Goal: Transaction & Acquisition: Purchase product/service

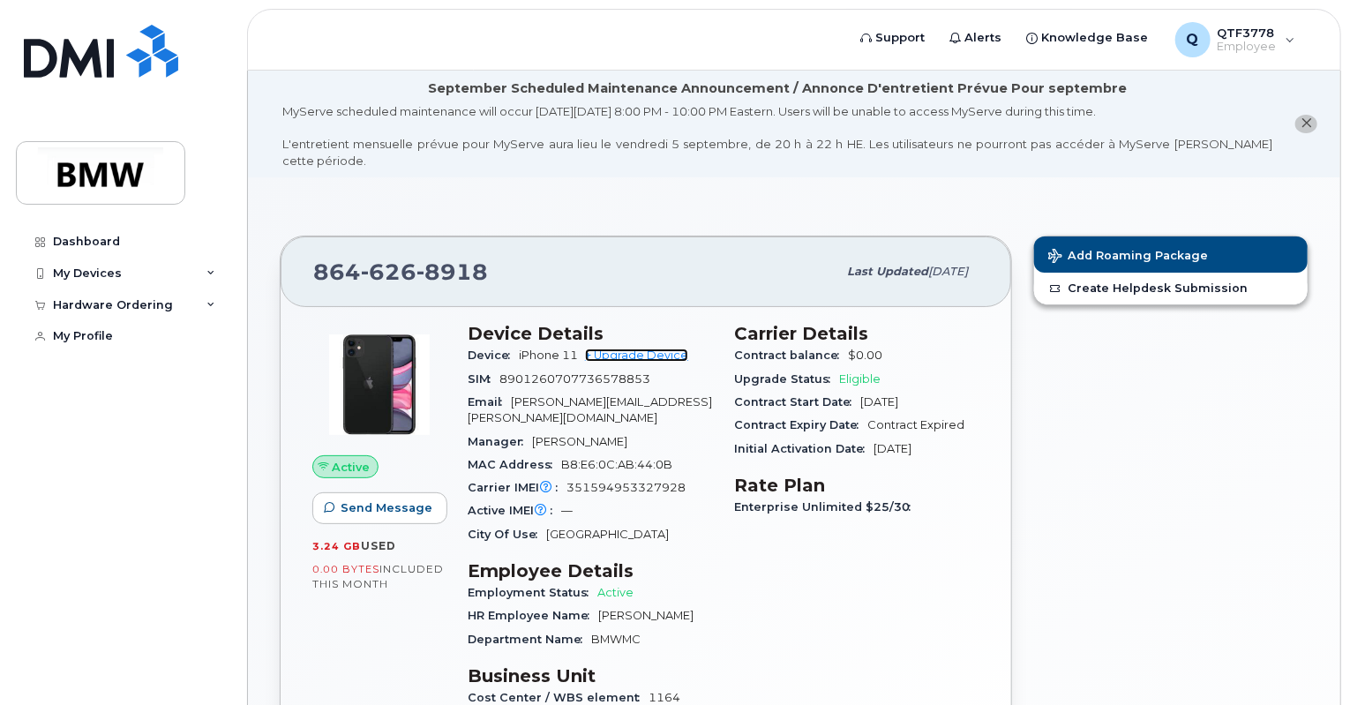
click at [645, 348] on link "+ Upgrade Device" at bounding box center [636, 354] width 103 height 13
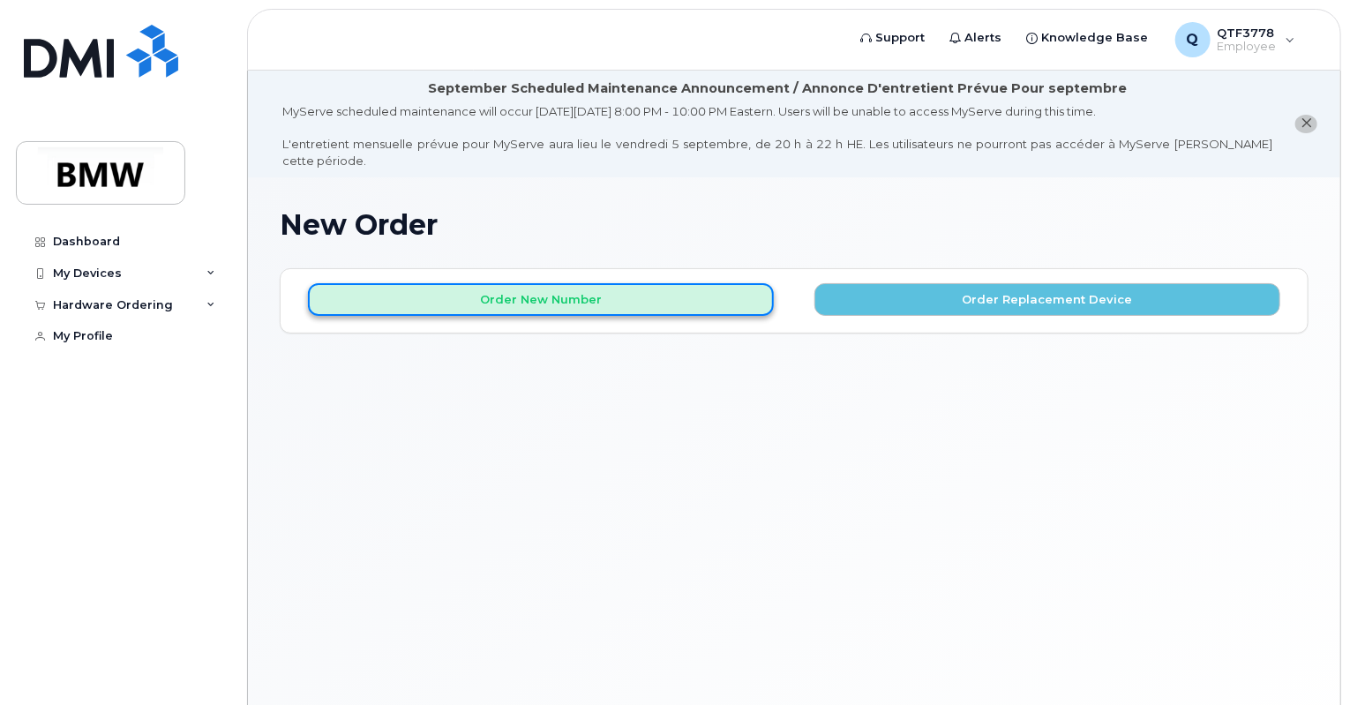
click at [638, 283] on button "Order New Number" at bounding box center [541, 299] width 466 height 33
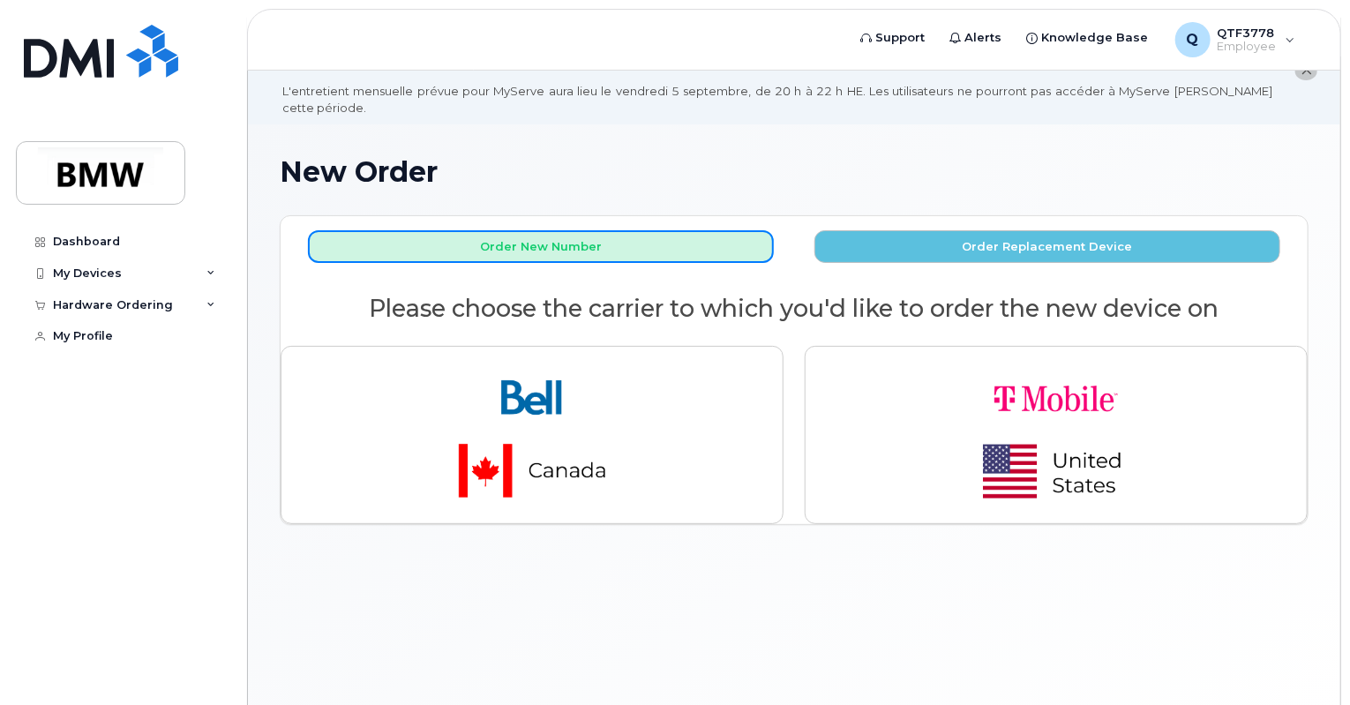
scroll to position [99, 0]
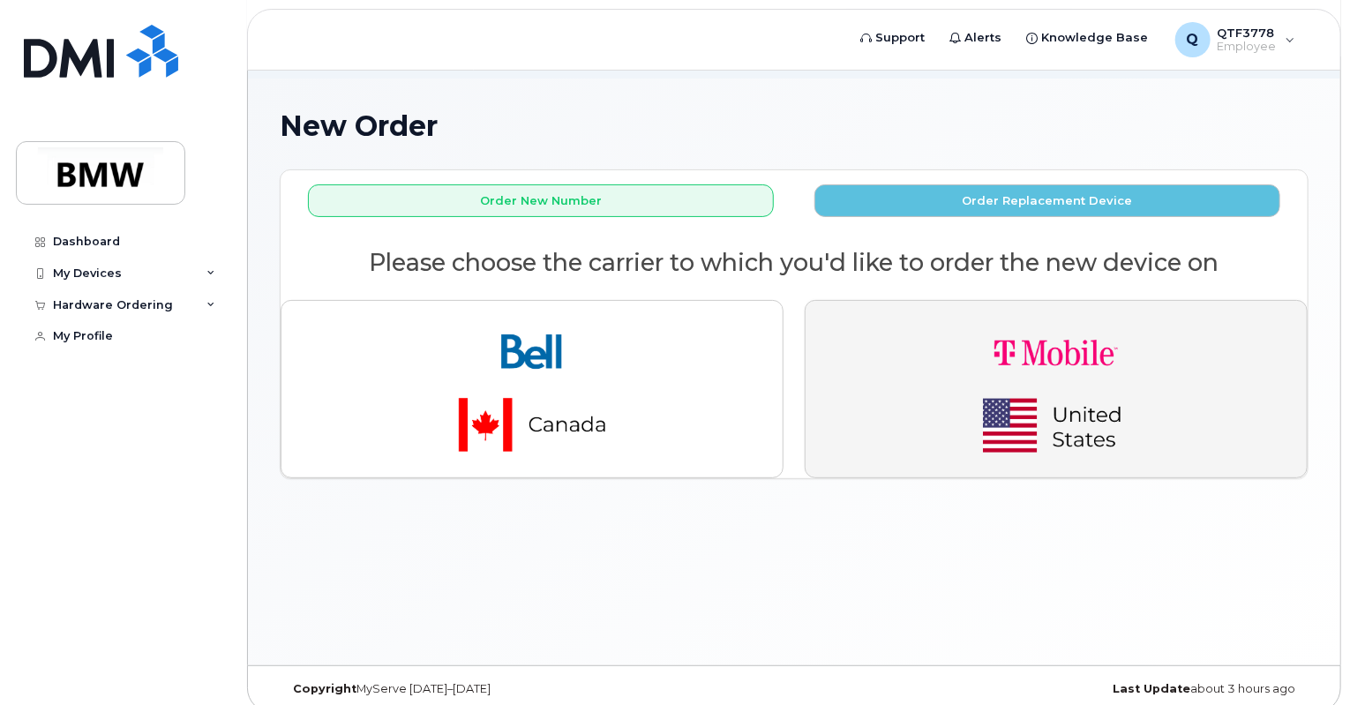
click at [1043, 320] on img "button" at bounding box center [1055, 389] width 247 height 148
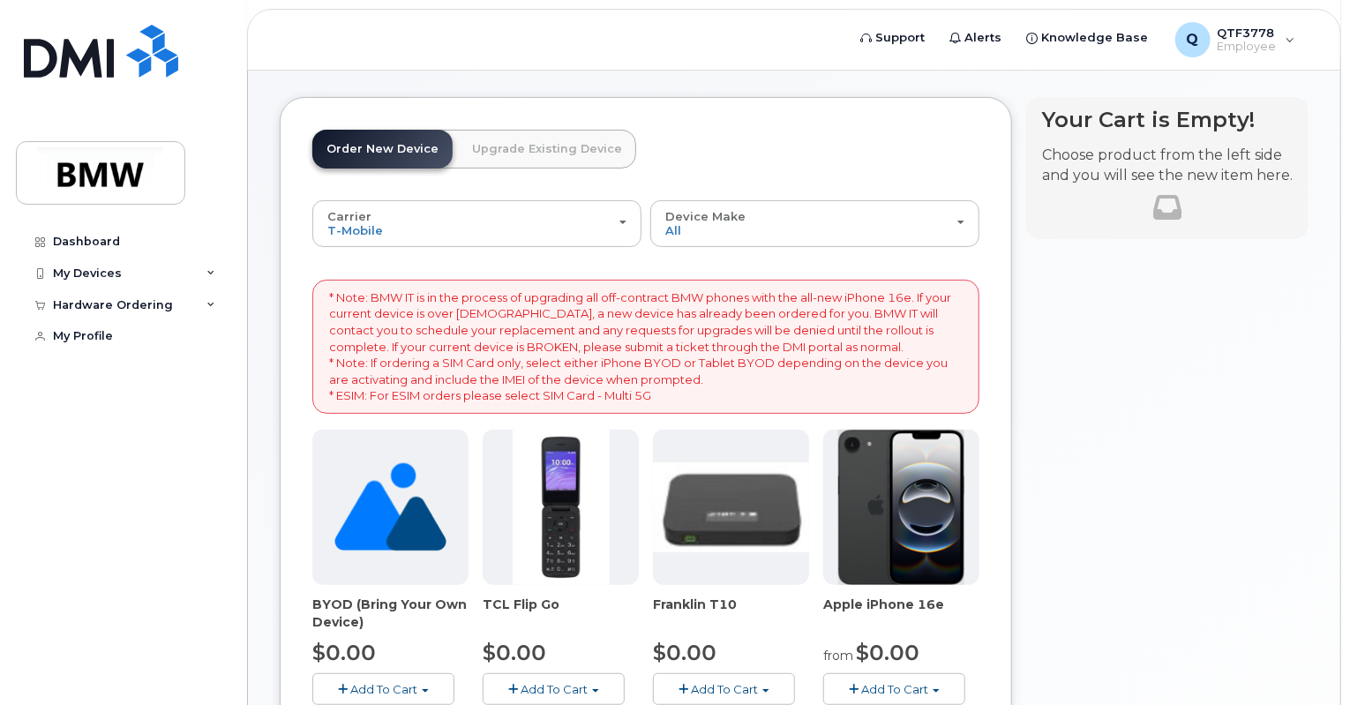
scroll to position [275, 0]
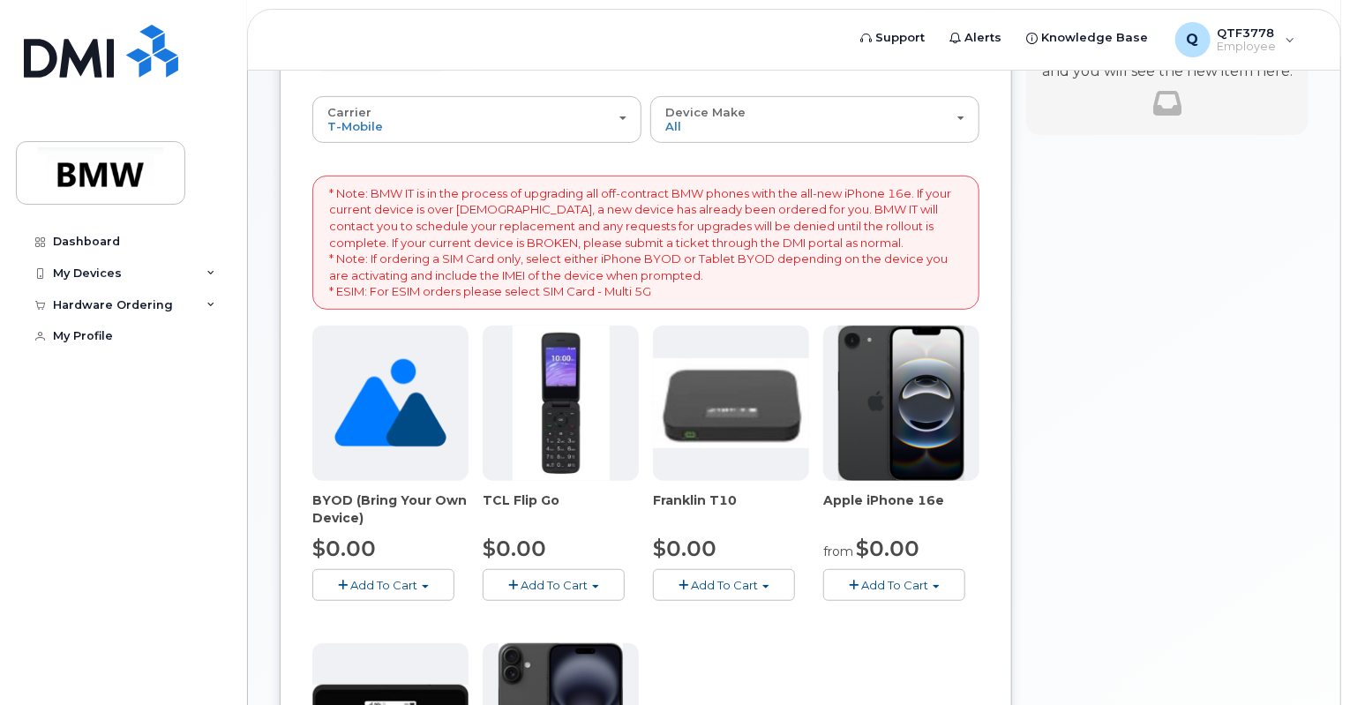
click at [914, 578] on span "Add To Cart" at bounding box center [894, 585] width 67 height 14
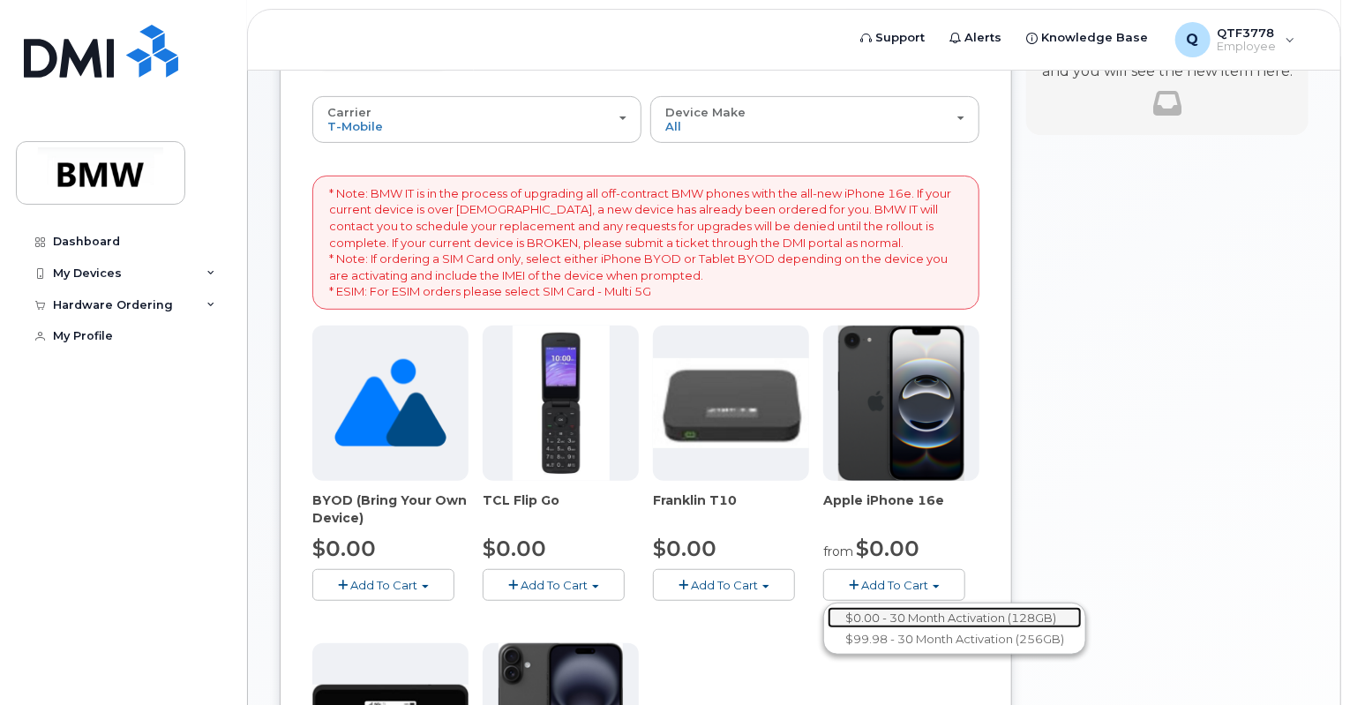
click at [942, 607] on link "$0.00 - 30 Month Activation (128GB)" at bounding box center [954, 618] width 254 height 22
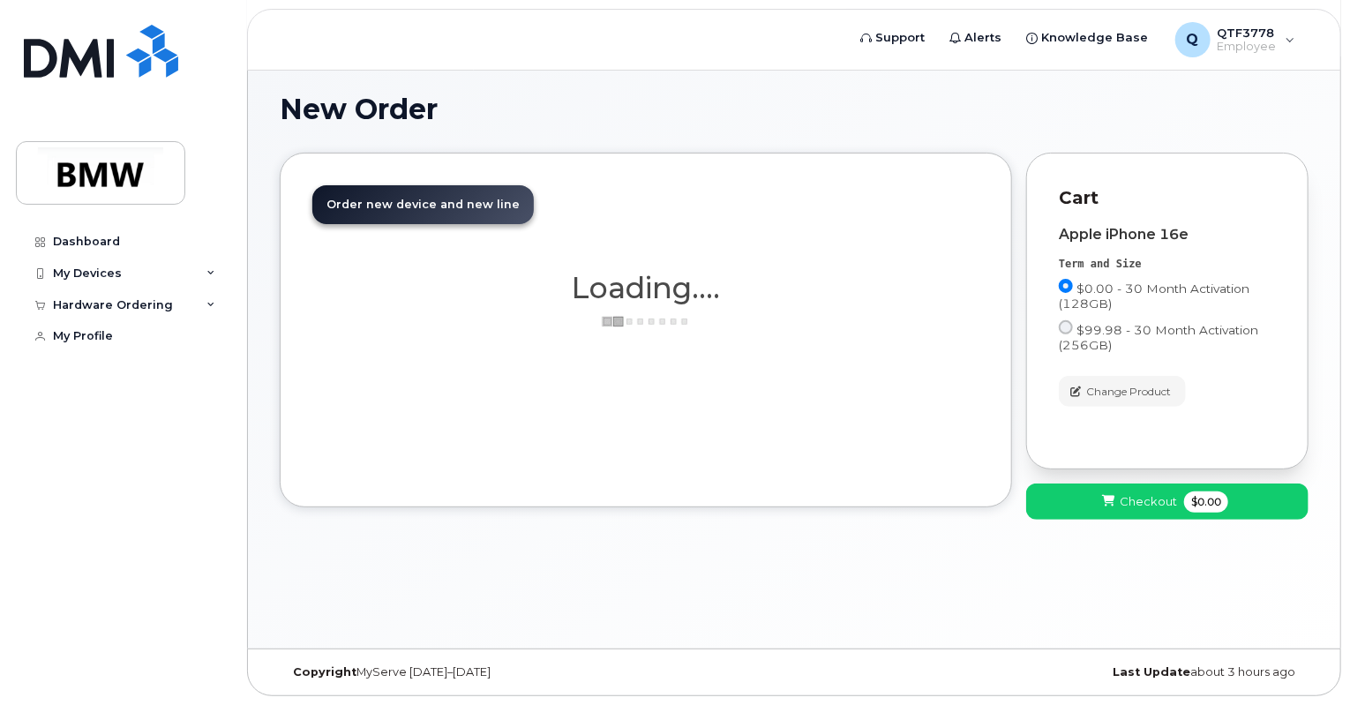
scroll to position [99, 0]
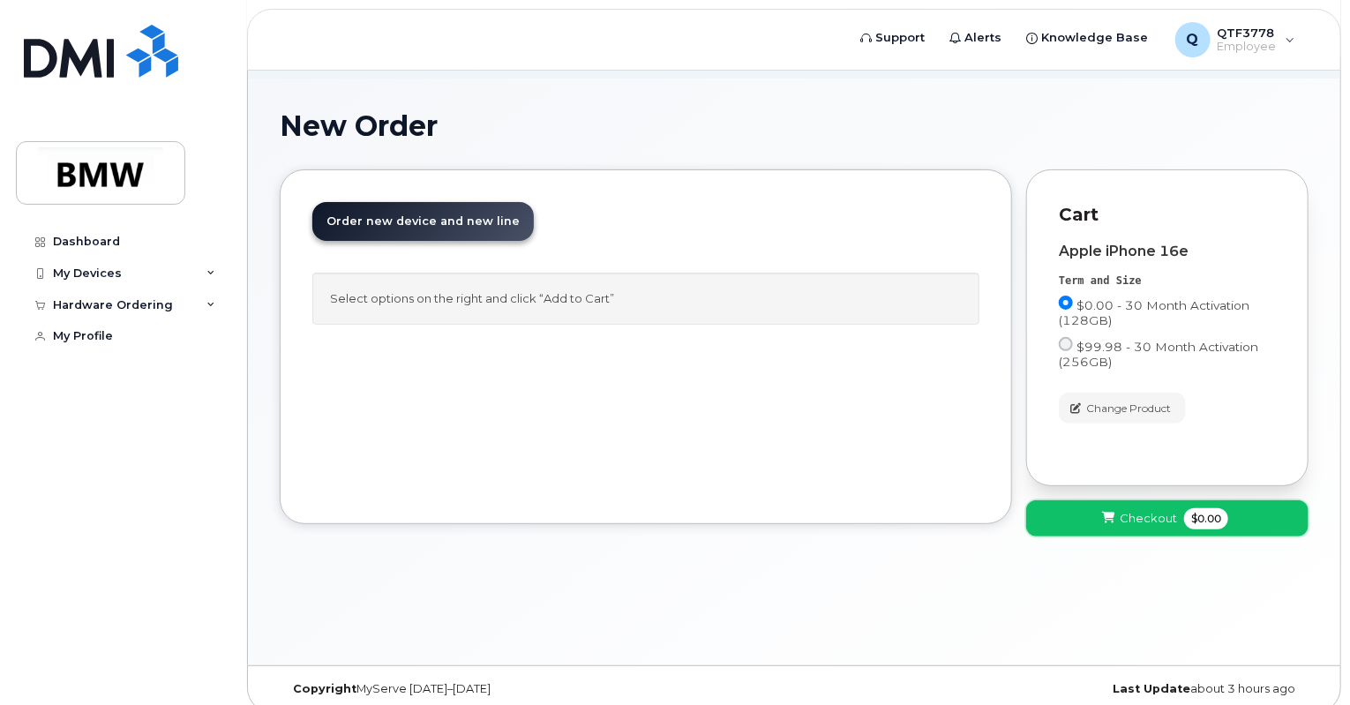
click at [1170, 510] on span "Checkout" at bounding box center [1147, 518] width 57 height 17
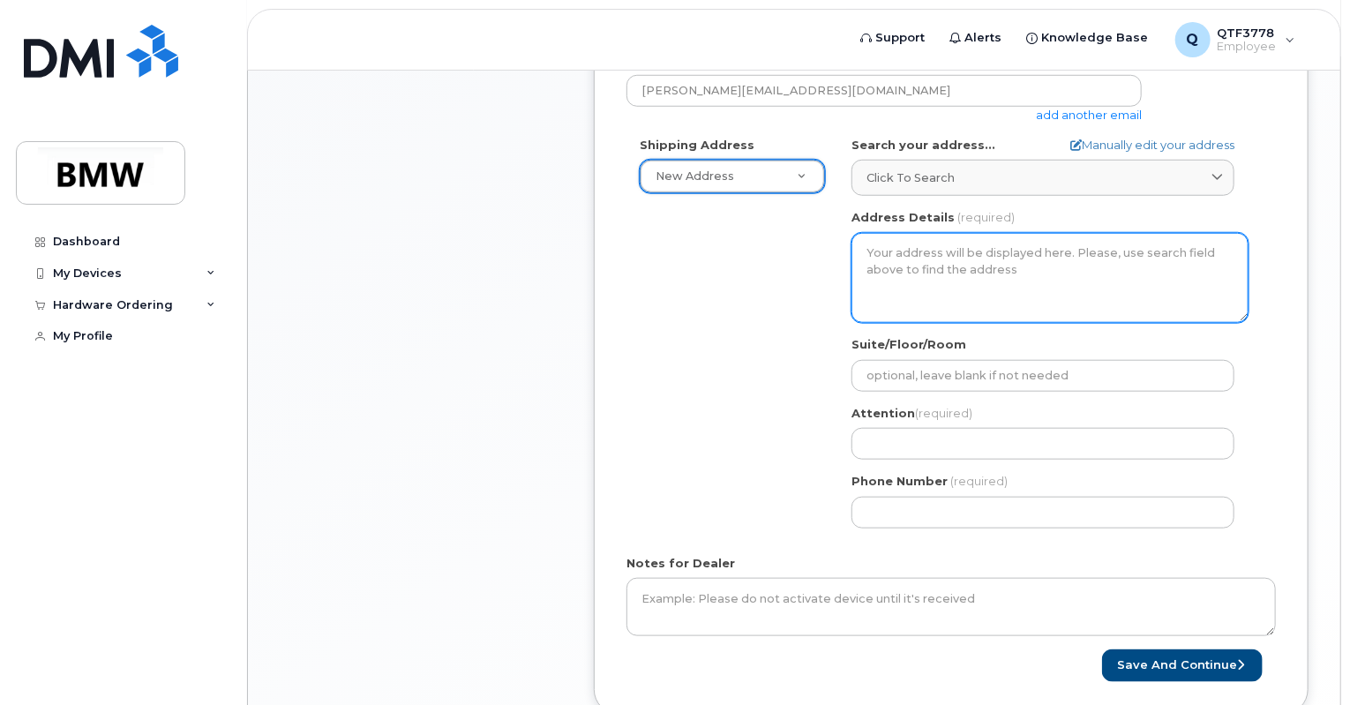
scroll to position [787, 0]
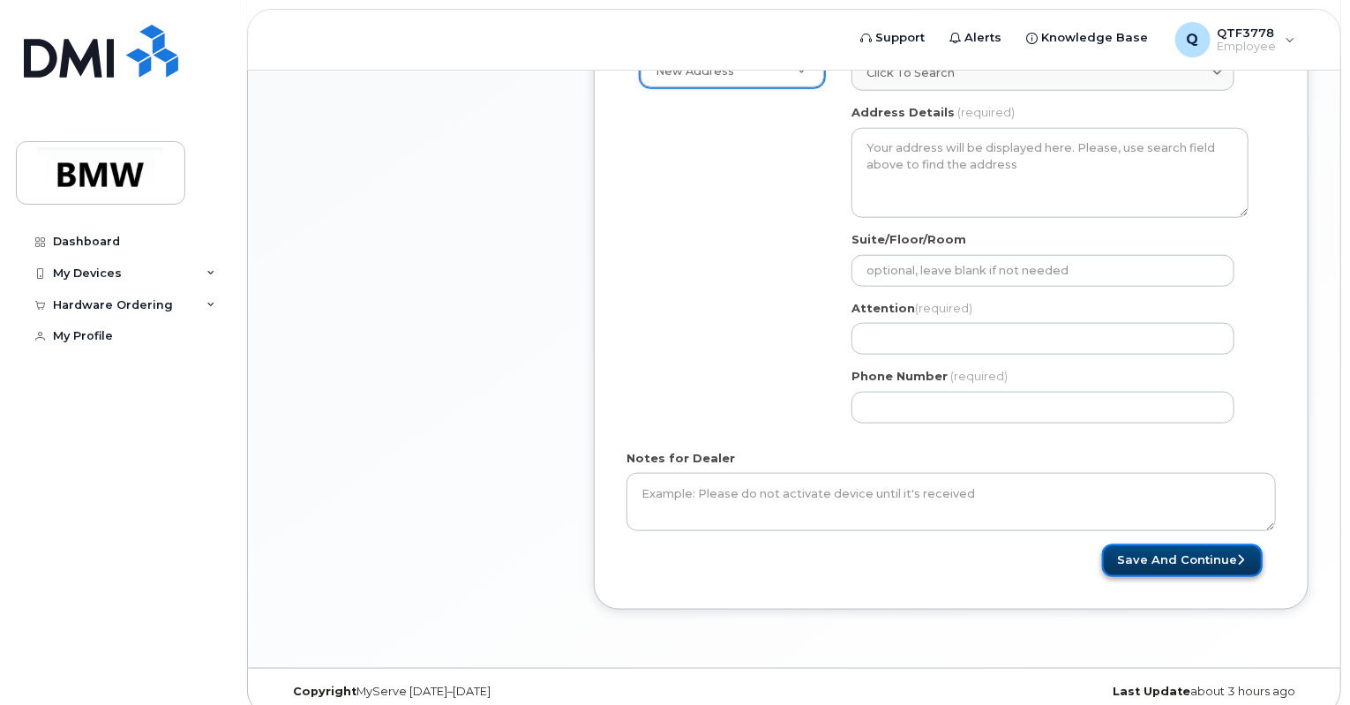
click at [1179, 544] on button "Save and Continue" at bounding box center [1182, 560] width 161 height 33
click at [896, 343] on div "AB Search your address... Manually edit your address Click to search No availab…" at bounding box center [1049, 234] width 423 height 405
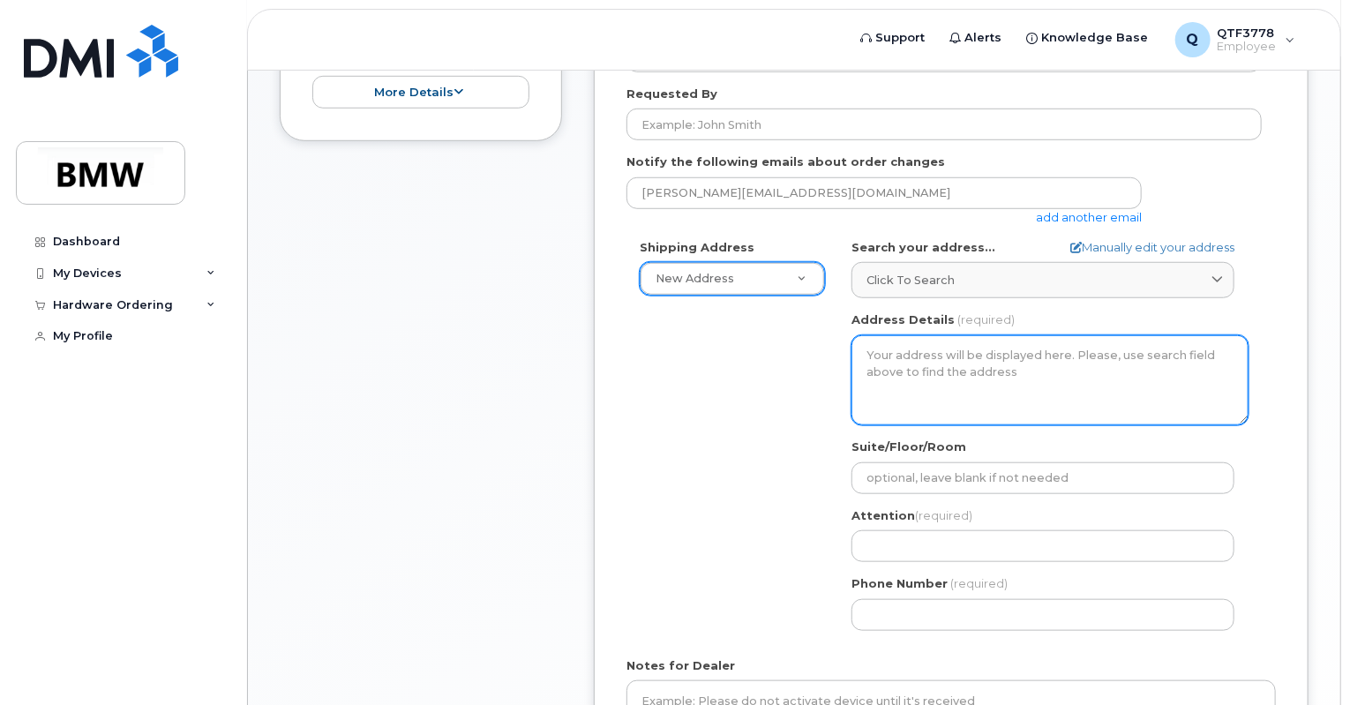
scroll to position [610, 0]
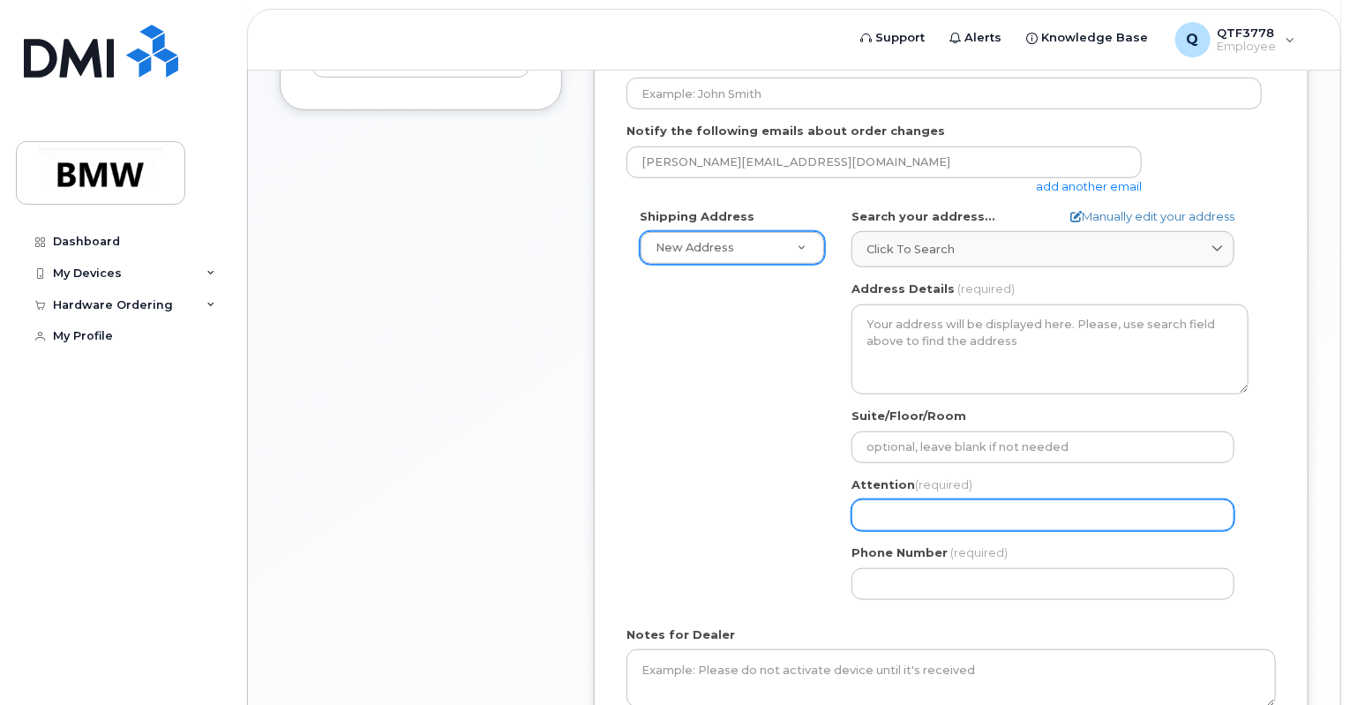
click at [953, 499] on input "Attention (required)" at bounding box center [1042, 515] width 383 height 32
select select
type input "M"
select select
type input "MN"
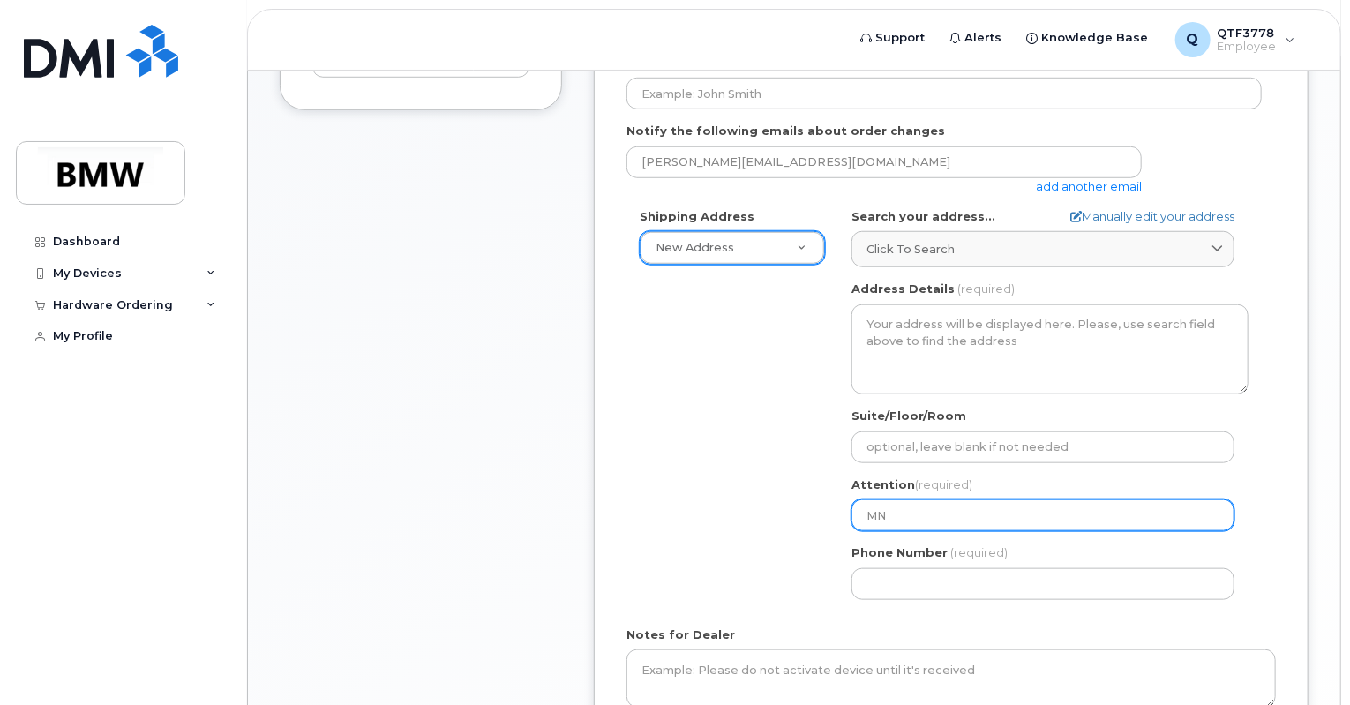
select select
type input "MN-"
select select
type input "MN-2"
select select
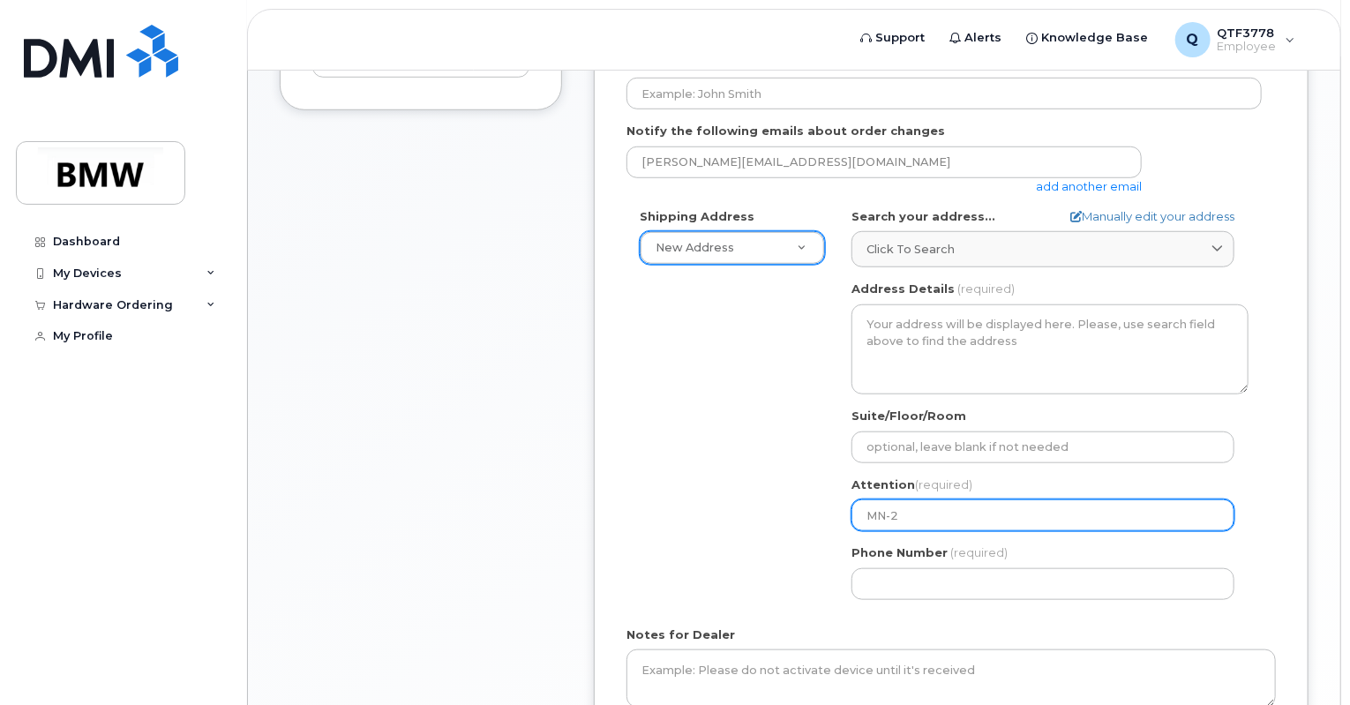
type input "MN-21"
select select
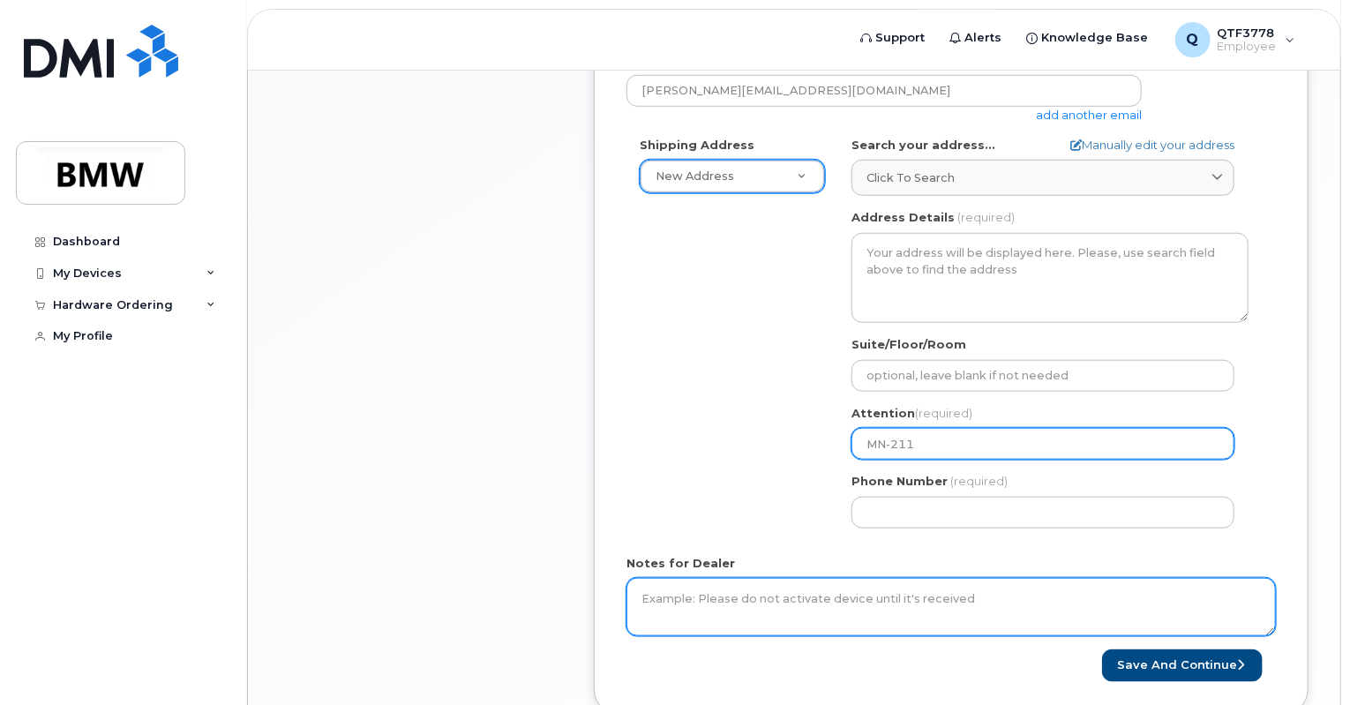
scroll to position [787, 0]
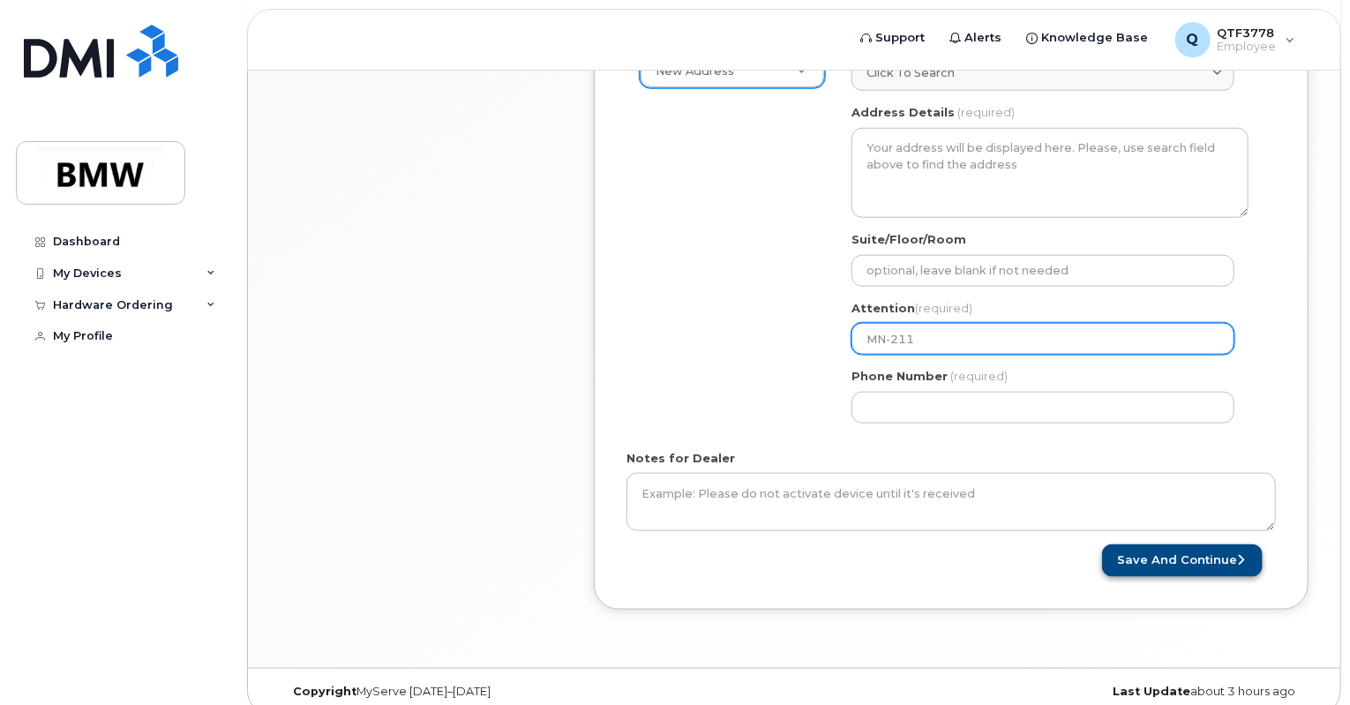
type input "MN-211"
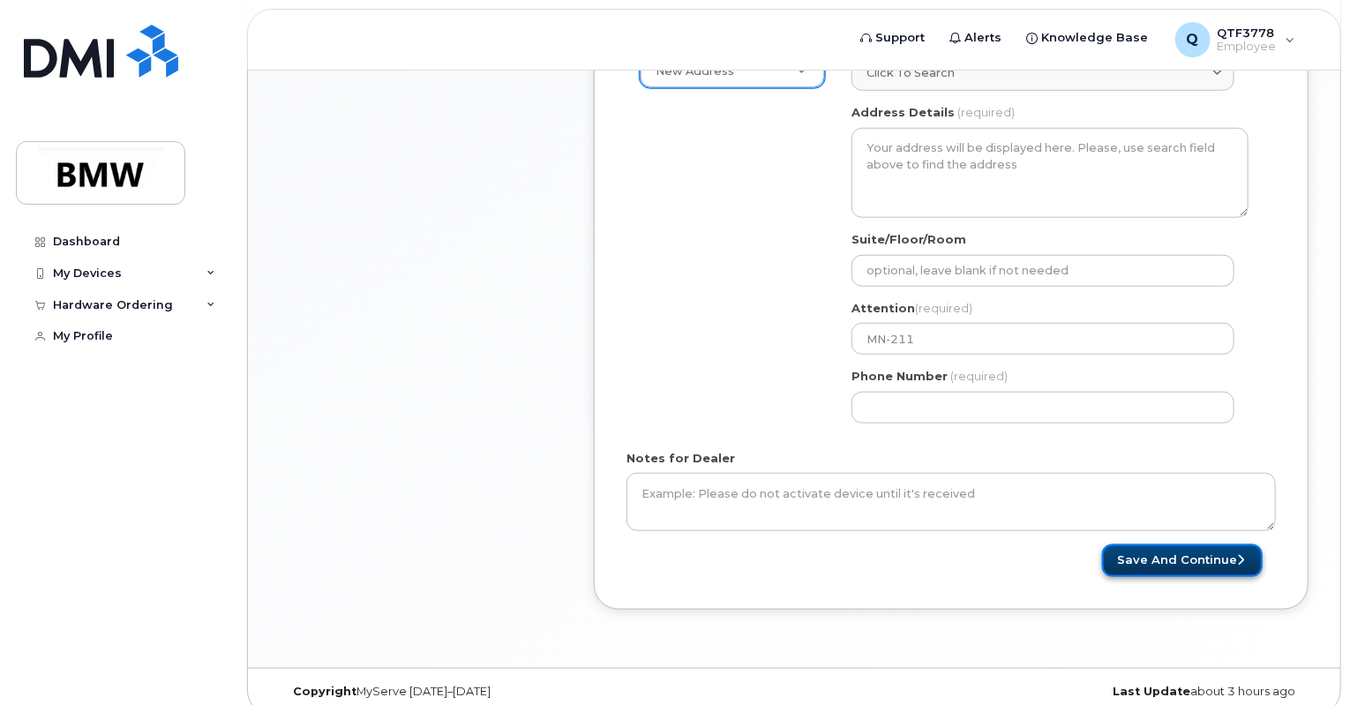
click at [1197, 550] on button "Save and Continue" at bounding box center [1182, 560] width 161 height 33
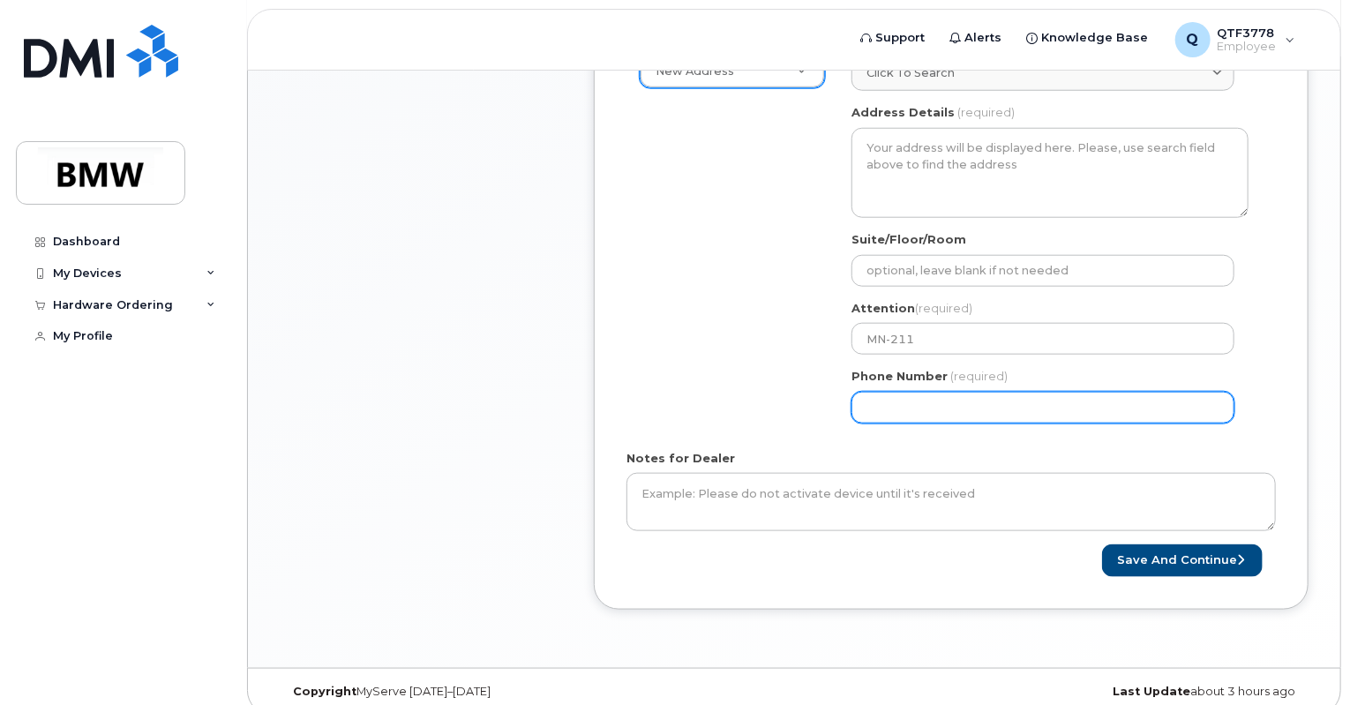
click at [923, 392] on input "Phone Number" at bounding box center [1042, 408] width 383 height 32
type input "2"
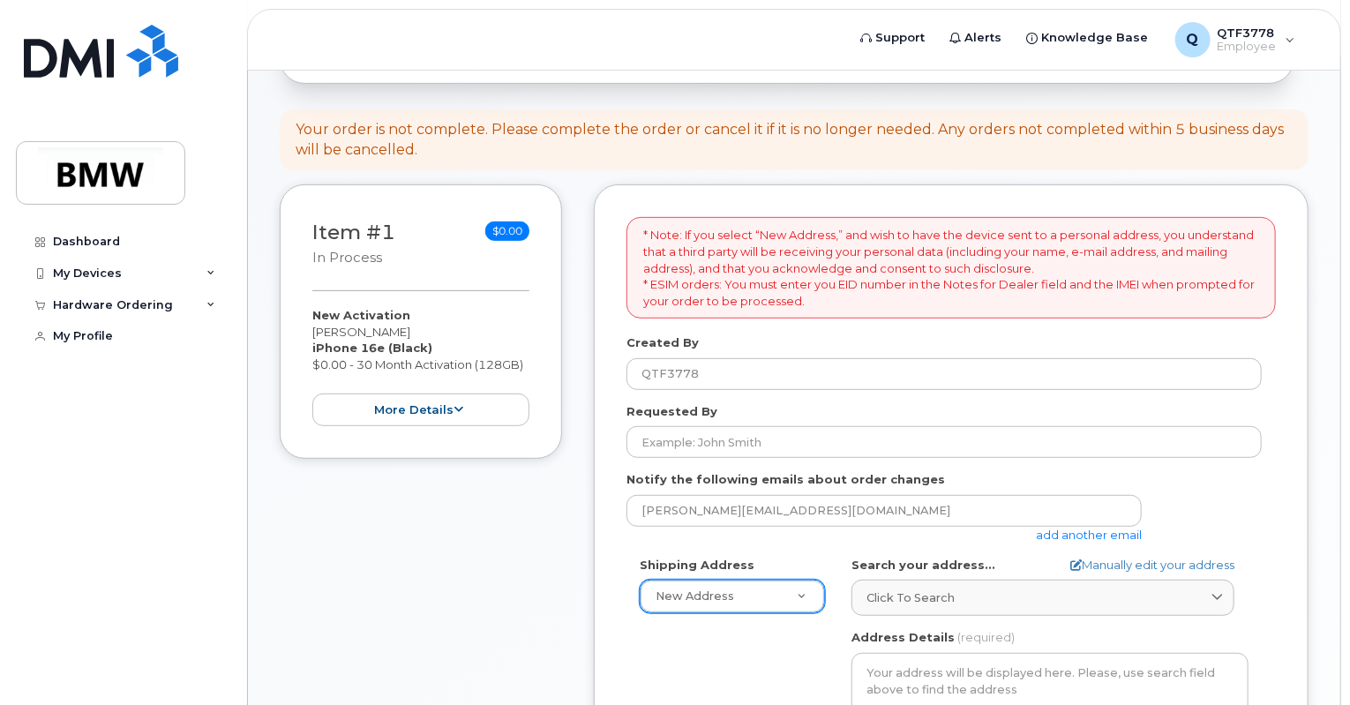
scroll to position [258, 0]
